Goal: Find specific page/section: Find specific page/section

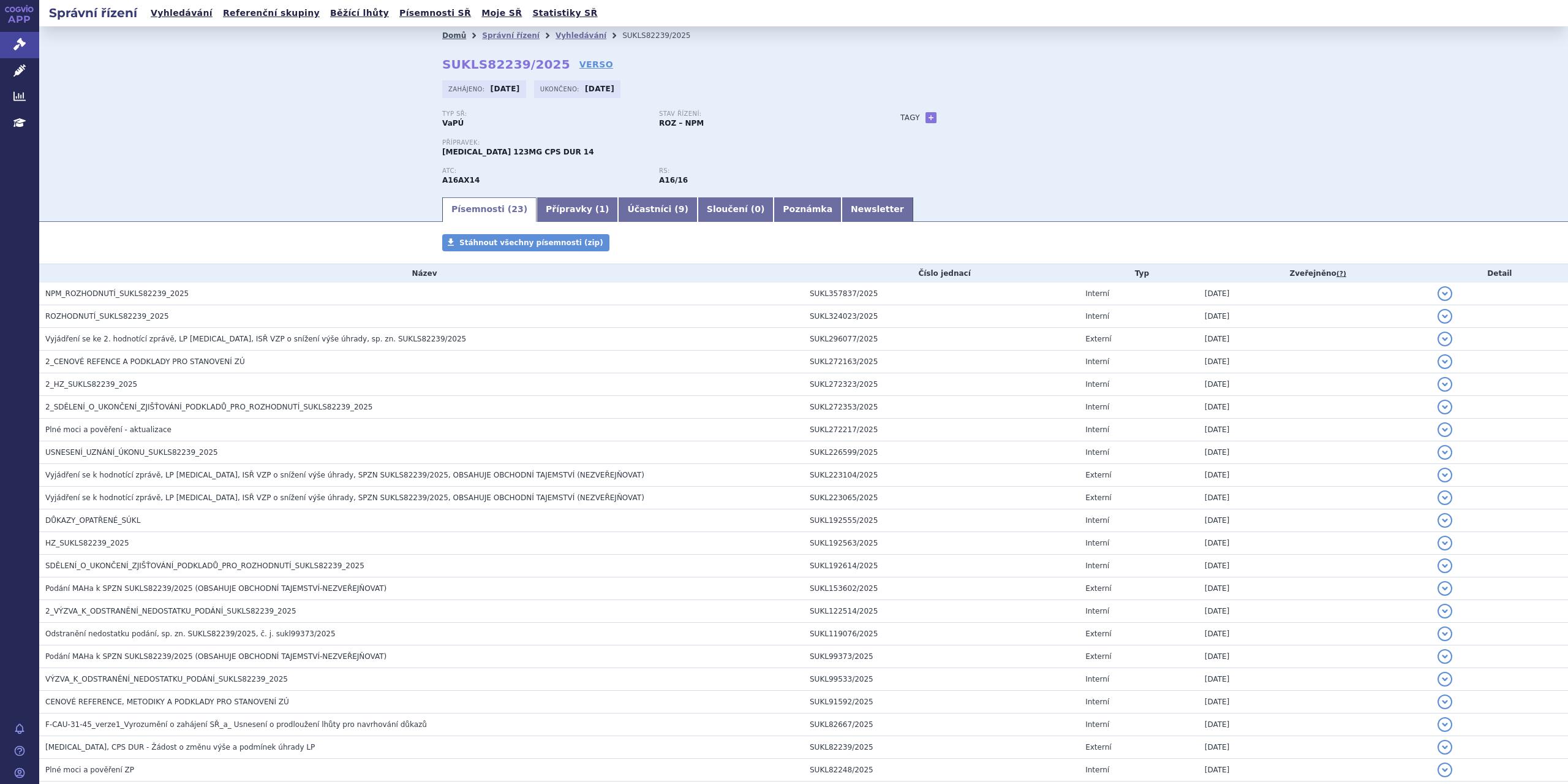
click at [455, 34] on link "Domů" at bounding box center [454, 36] width 24 height 9
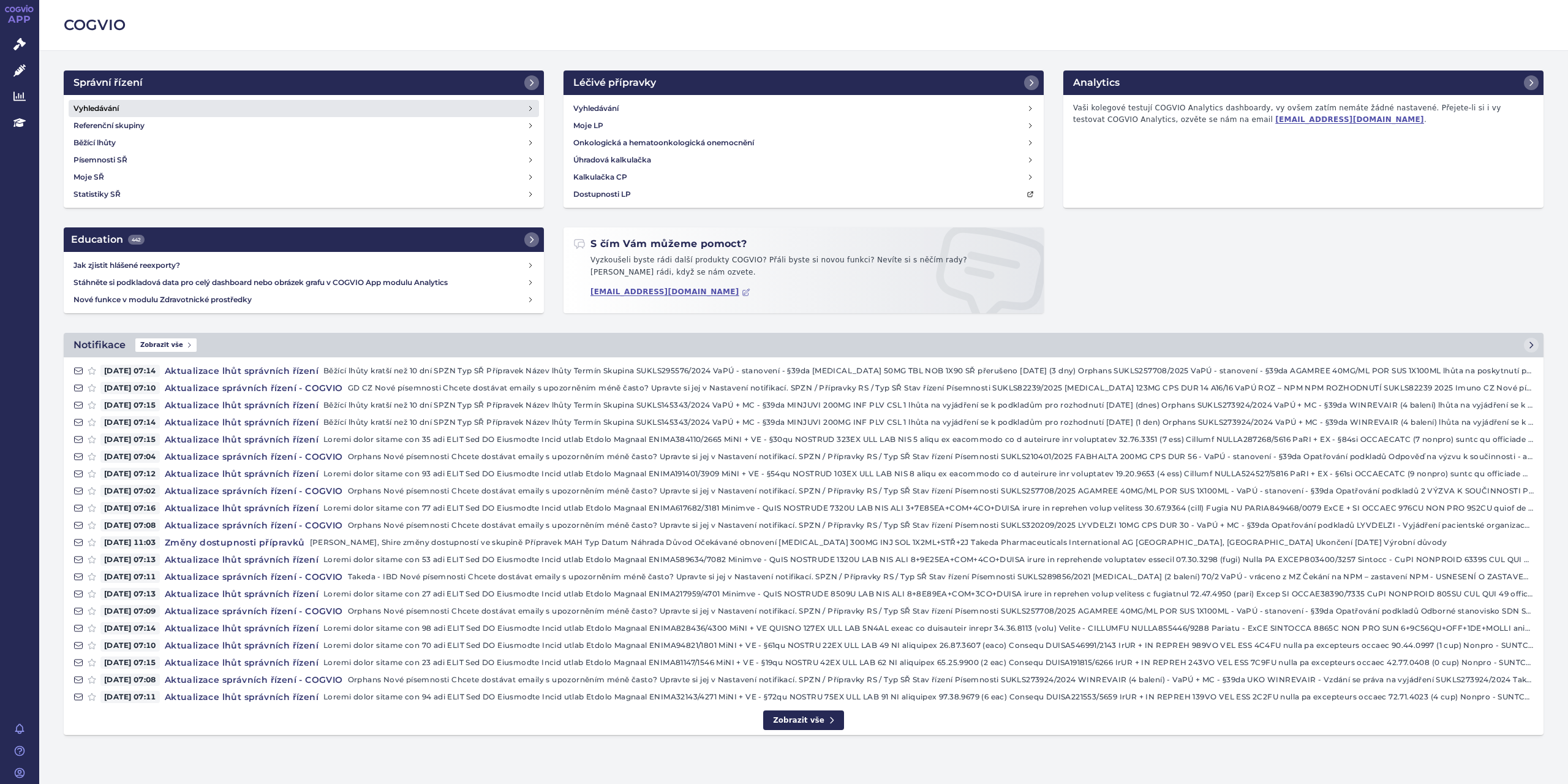
click at [84, 104] on h4 "Vyhledávání" at bounding box center [96, 108] width 45 height 12
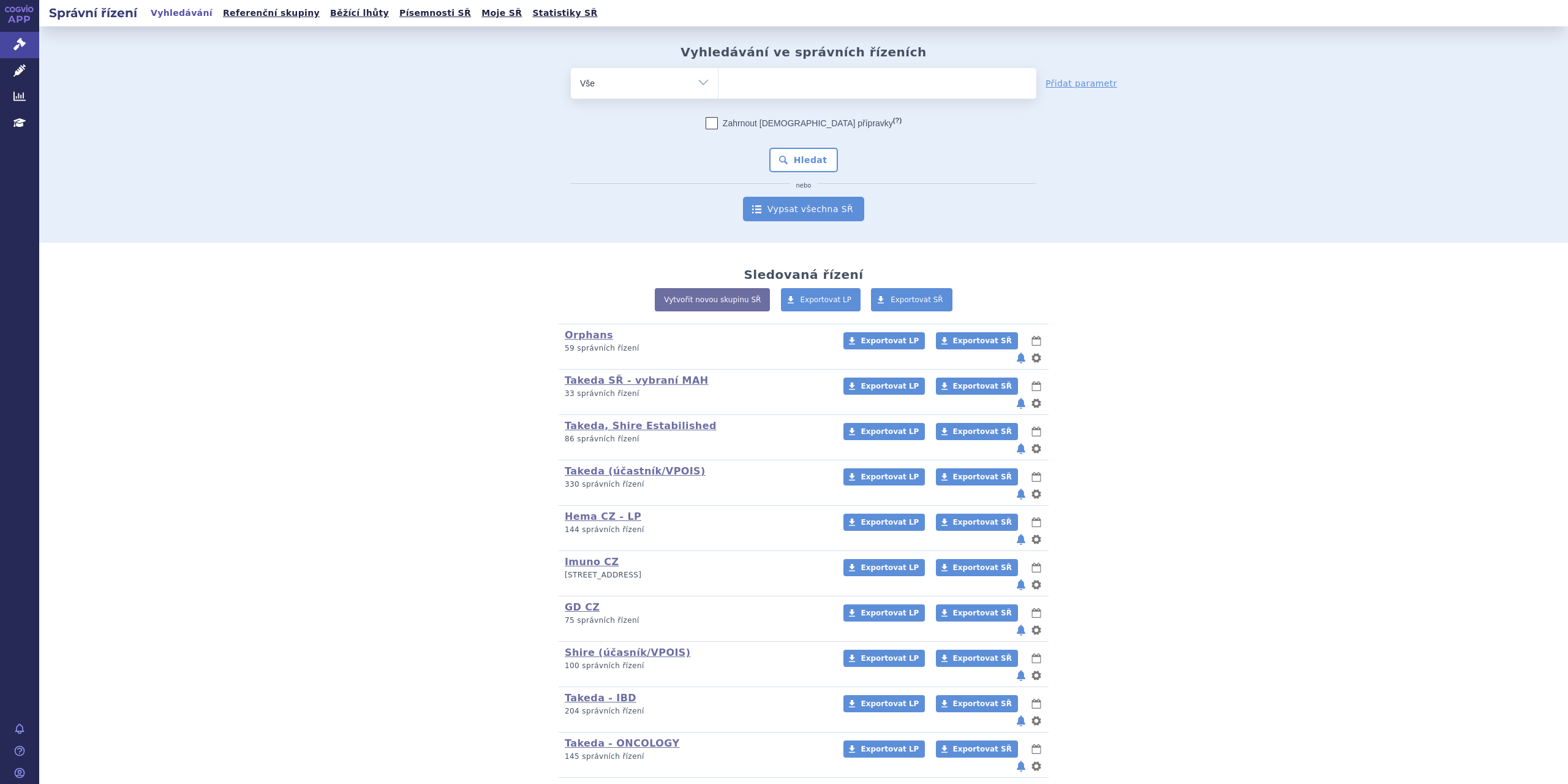
click at [762, 206] on link "Vypsat všechna SŘ" at bounding box center [804, 209] width 121 height 25
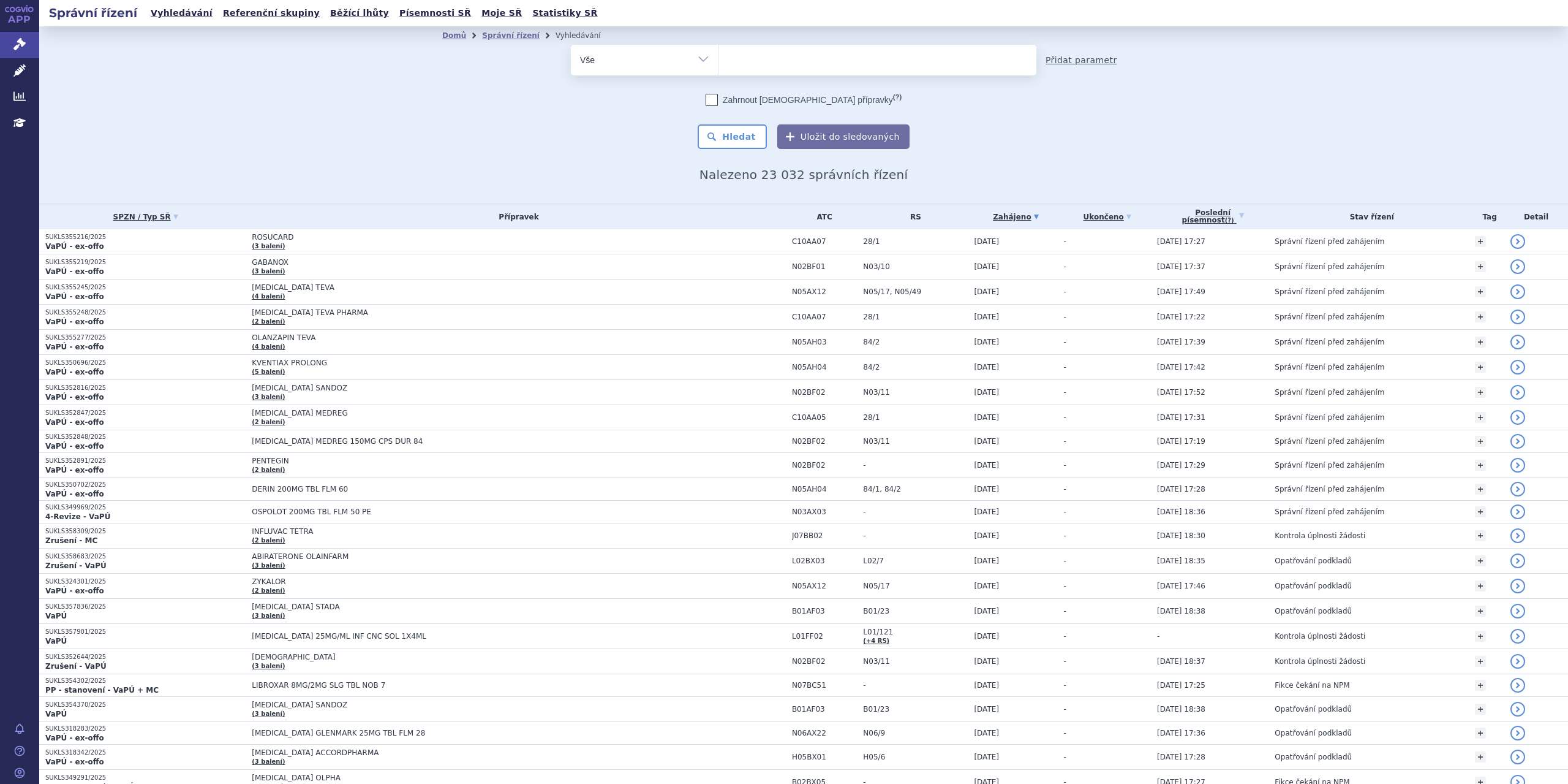
click at [1066, 60] on link "Přidat parametr" at bounding box center [1081, 60] width 72 height 12
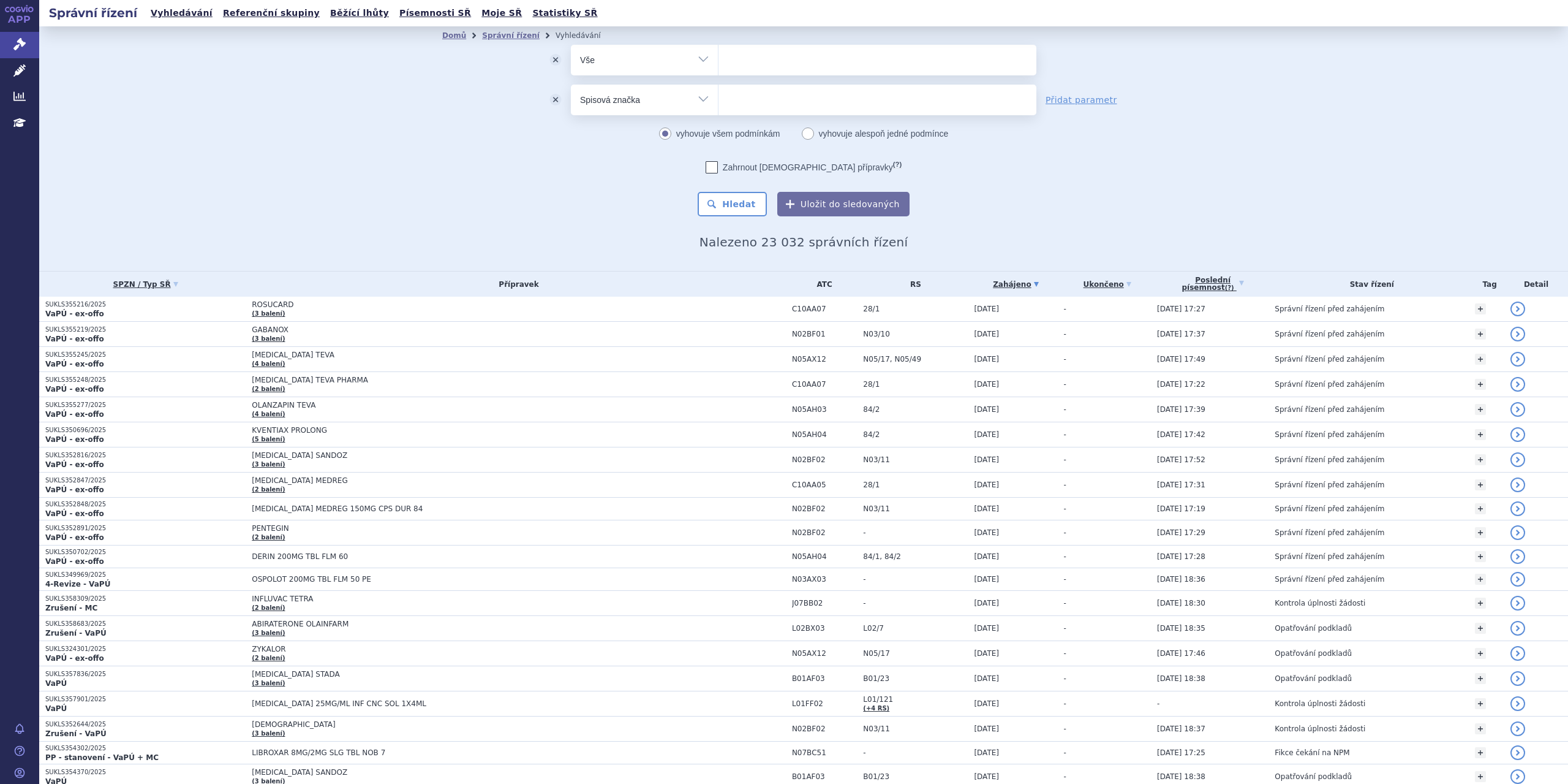
click at [692, 101] on select "Vše Spisová značka Typ SŘ Přípravek/SUKL kód Účastník/Držitel" at bounding box center [644, 98] width 147 height 27
select select "filter-procedure-product-status"
click at [571, 84] on select "Vše Spisová značka Typ SŘ Přípravek/SUKL kód Účastník/Držitel" at bounding box center [644, 98] width 147 height 27
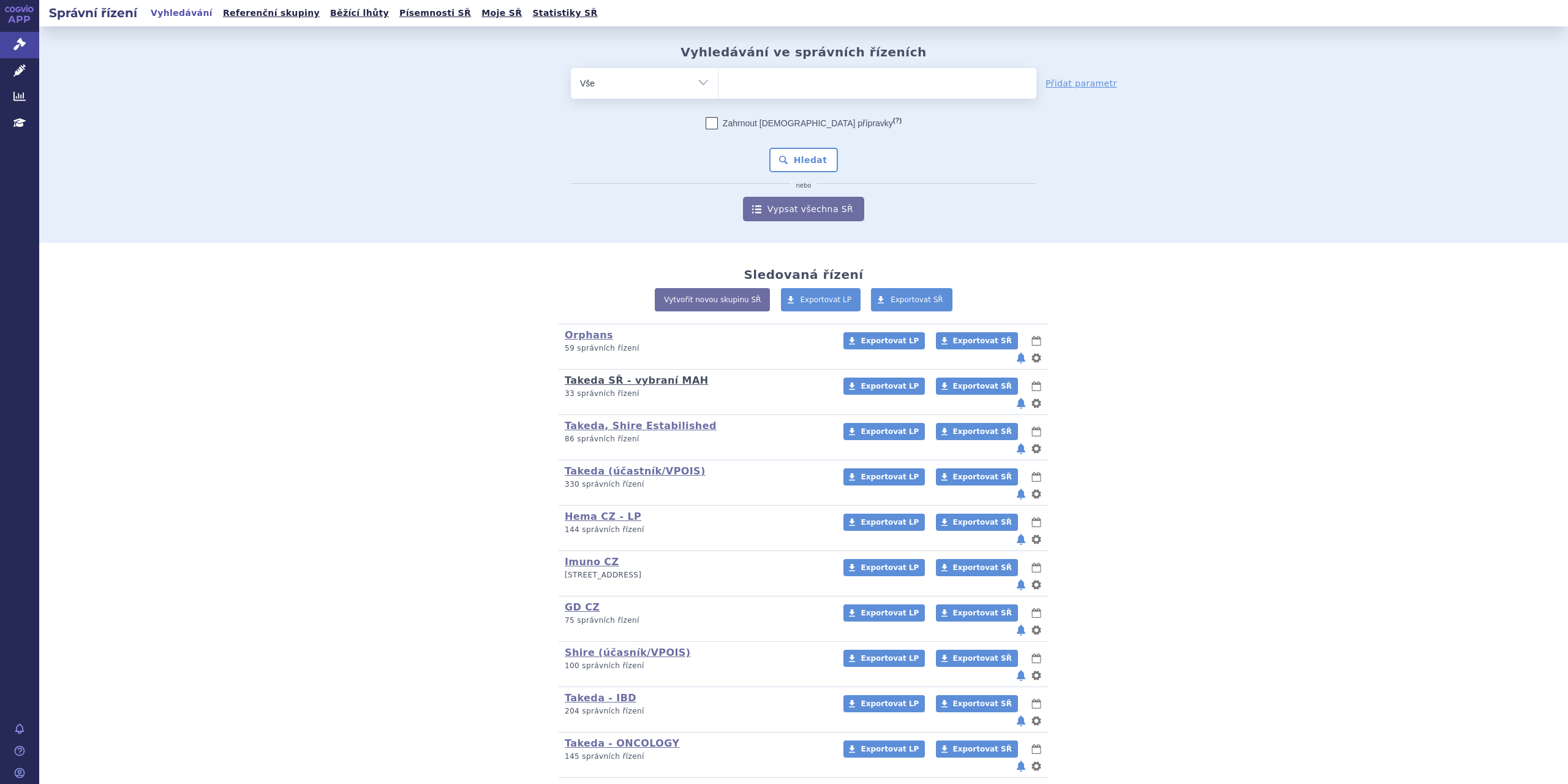
click at [581, 375] on link "Takeda SŘ - vybraní MAH" at bounding box center [637, 380] width 144 height 12
